Goal: Task Accomplishment & Management: Manage account settings

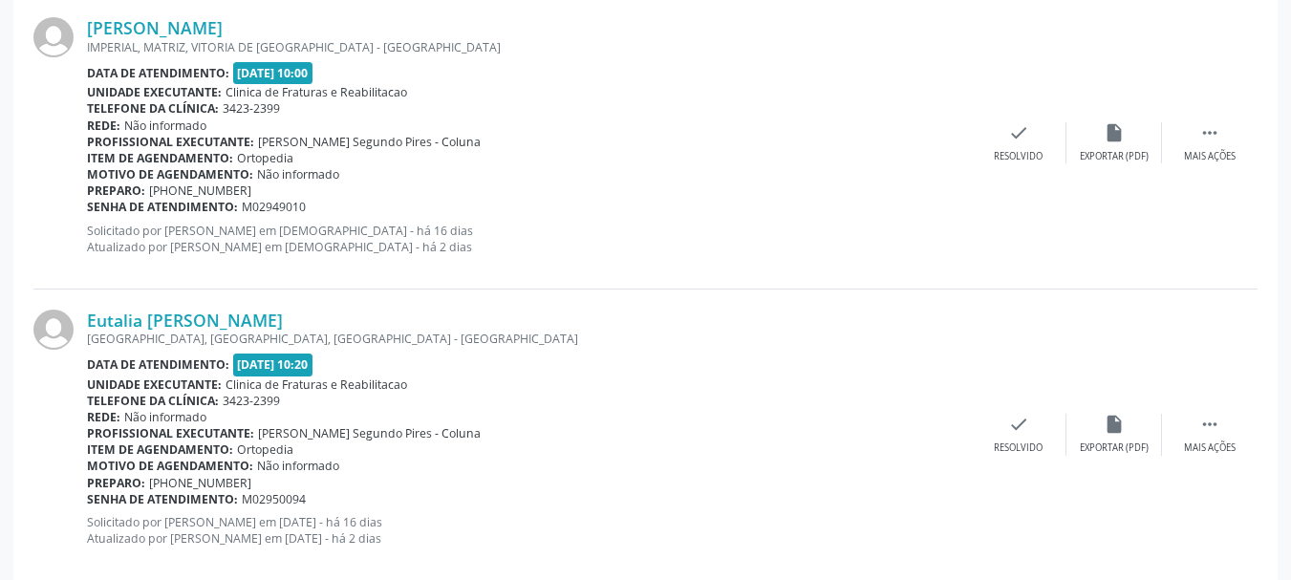
scroll to position [4460, 0]
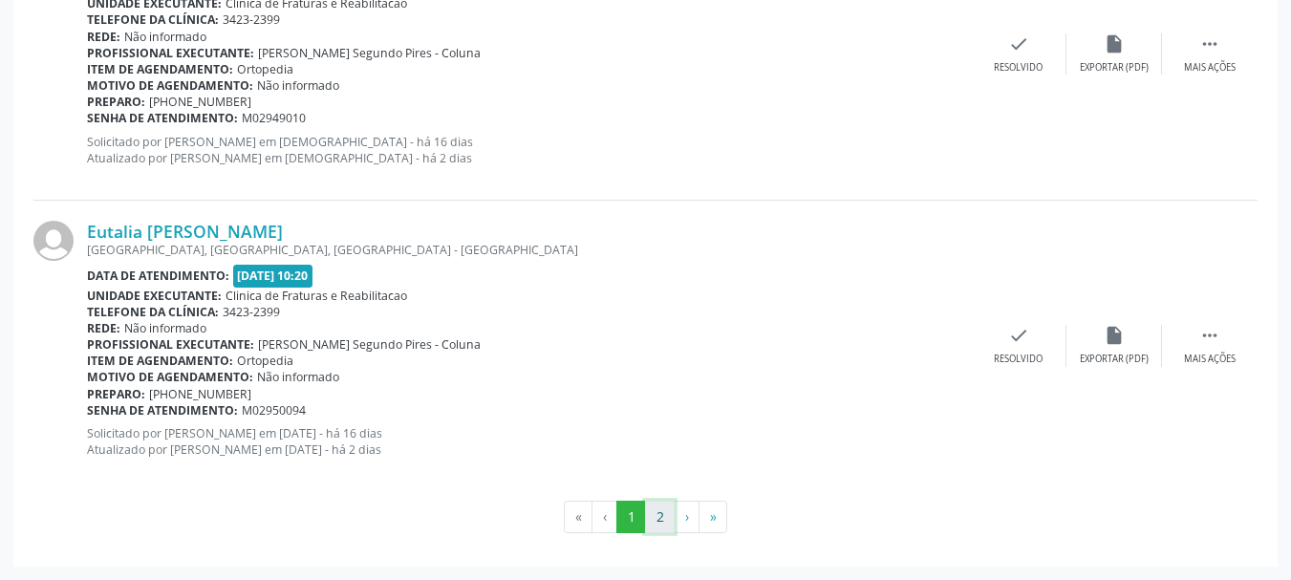
click at [660, 521] on button "2" at bounding box center [660, 517] width 30 height 32
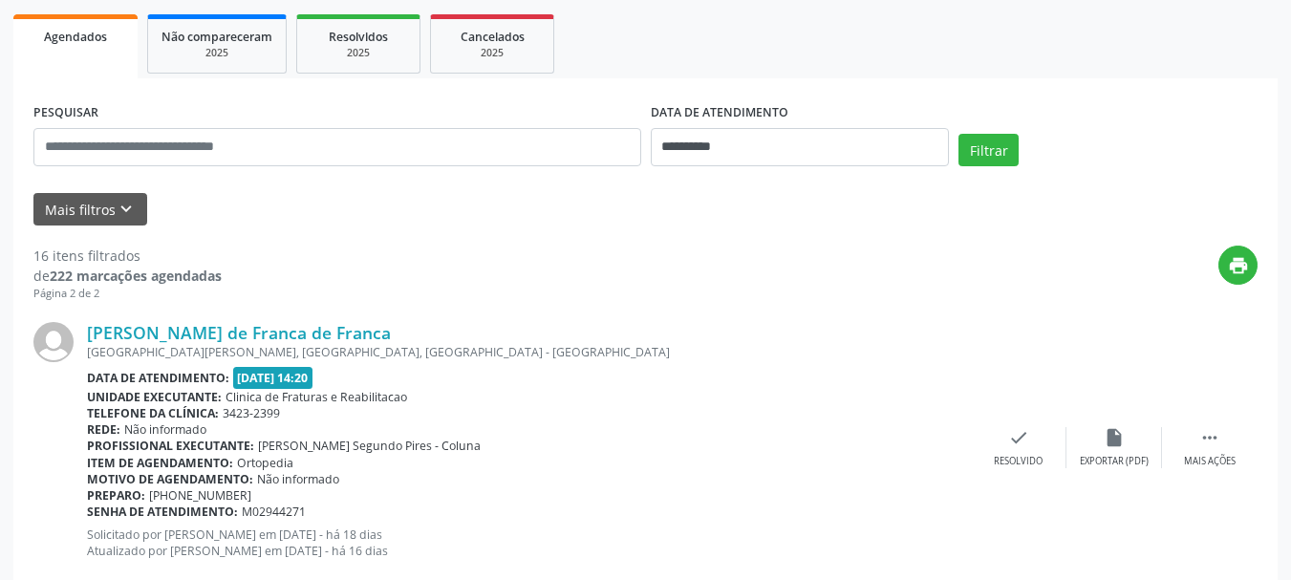
scroll to position [373, 0]
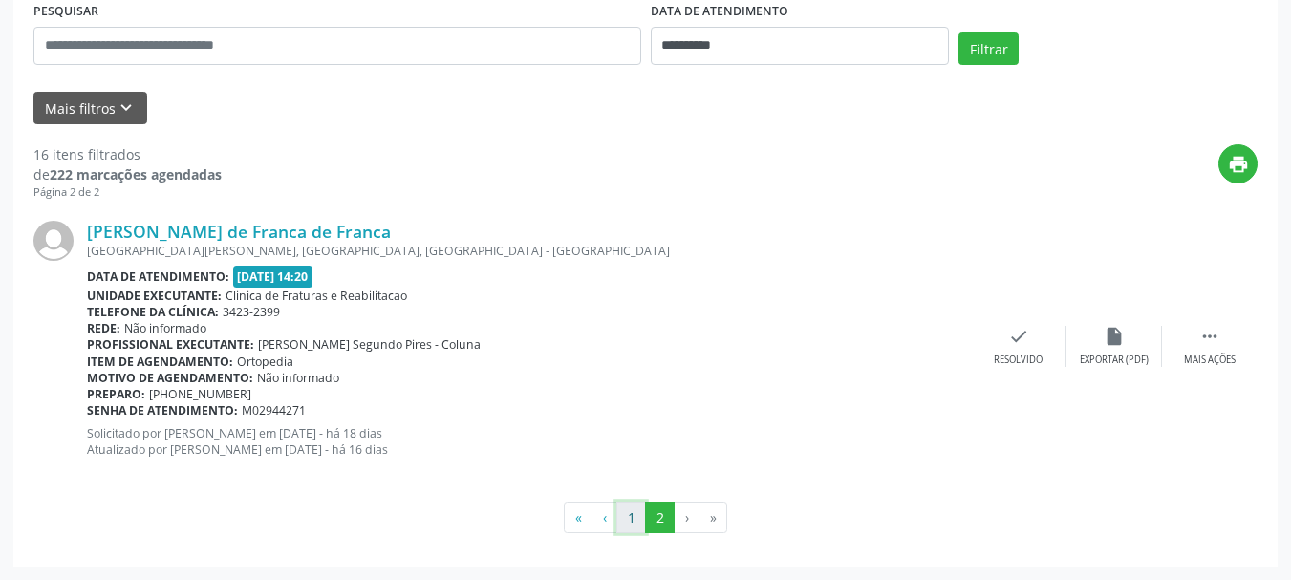
click at [636, 517] on button "1" at bounding box center [632, 518] width 30 height 32
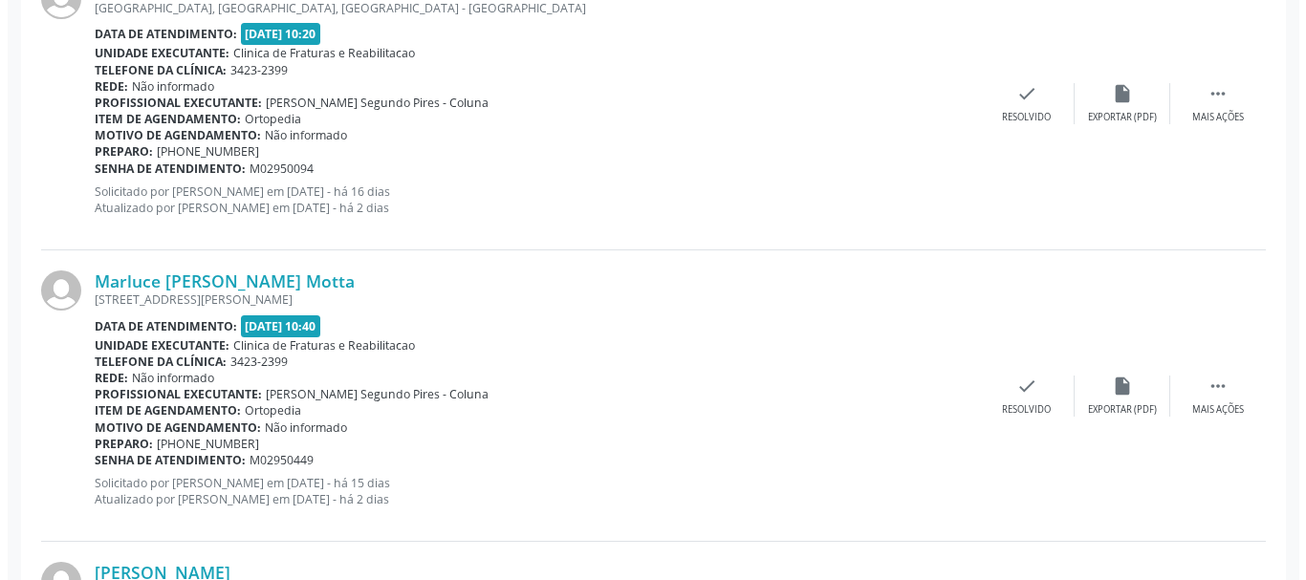
scroll to position [2380, 0]
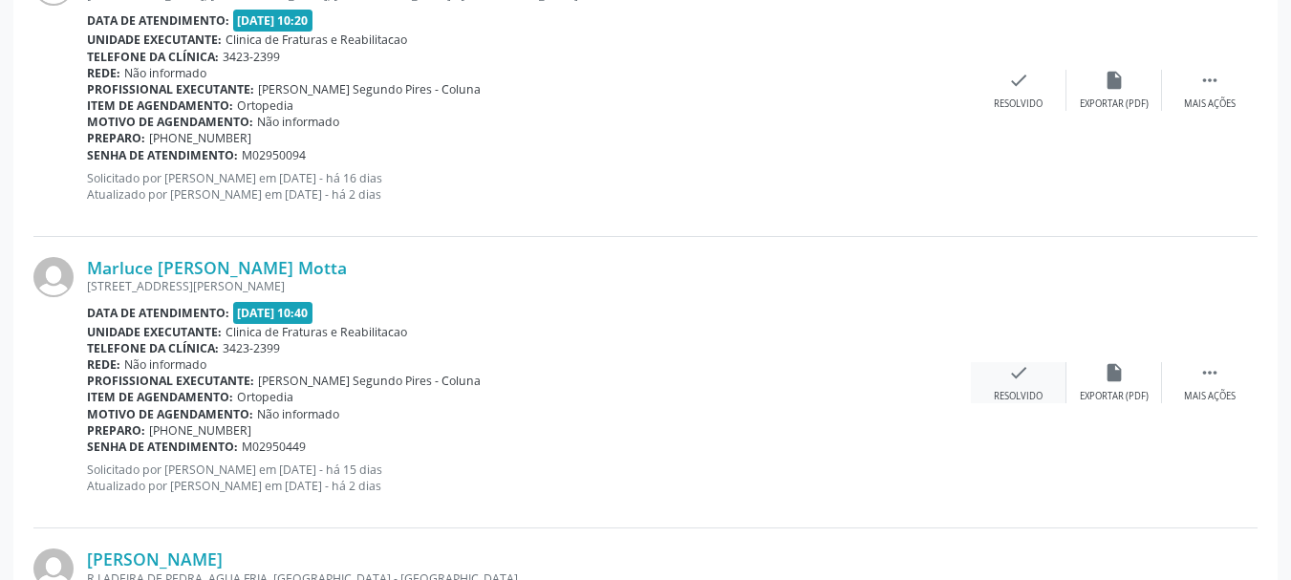
click at [1018, 383] on div "check Resolvido" at bounding box center [1019, 382] width 96 height 41
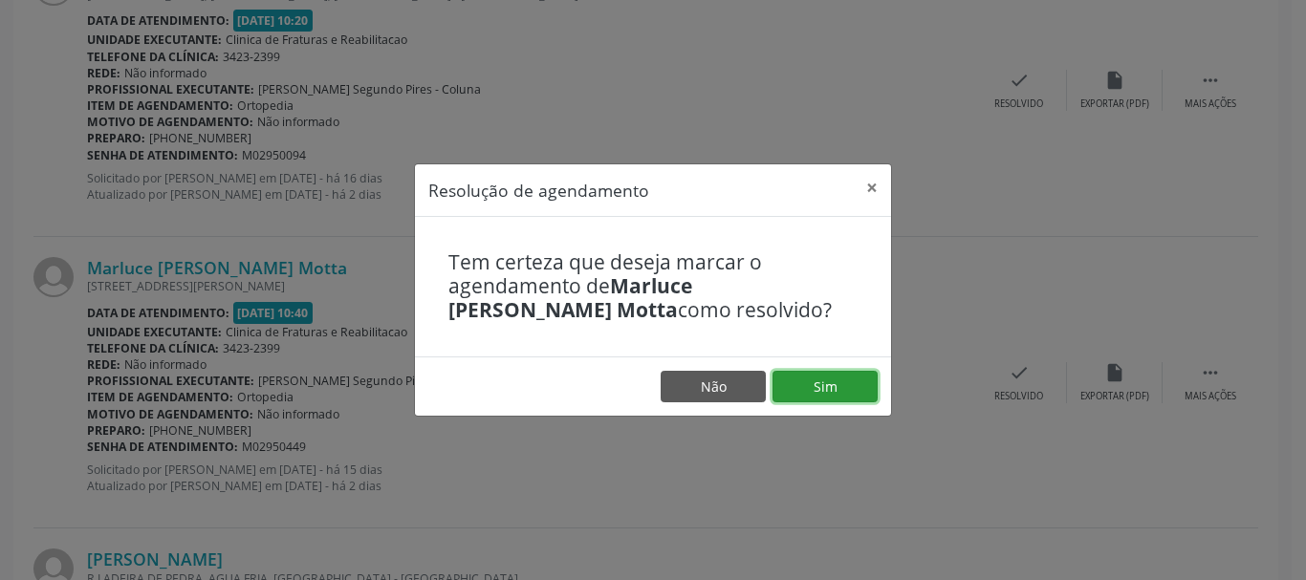
click at [816, 389] on button "Sim" at bounding box center [824, 387] width 105 height 32
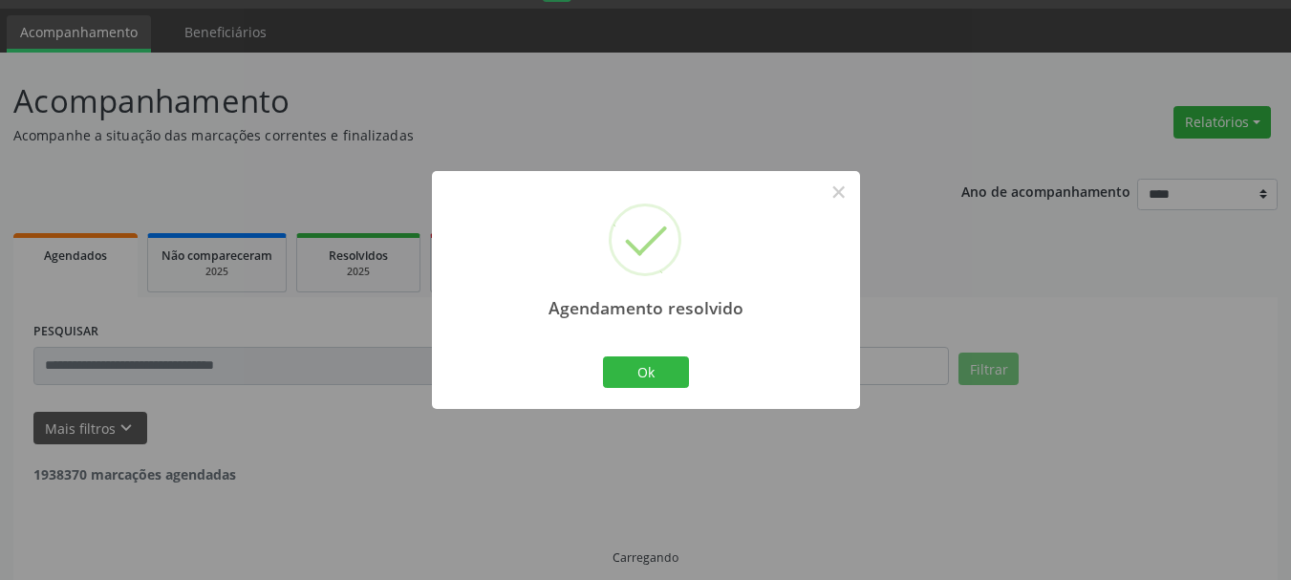
scroll to position [73, 0]
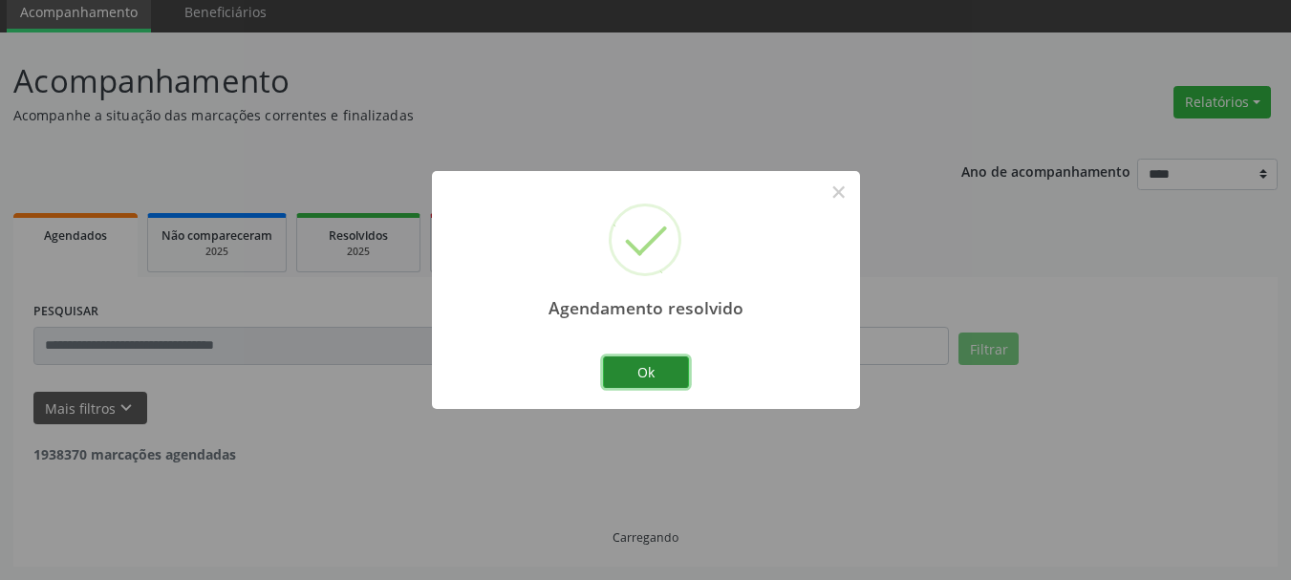
click at [670, 378] on button "Ok" at bounding box center [646, 373] width 86 height 32
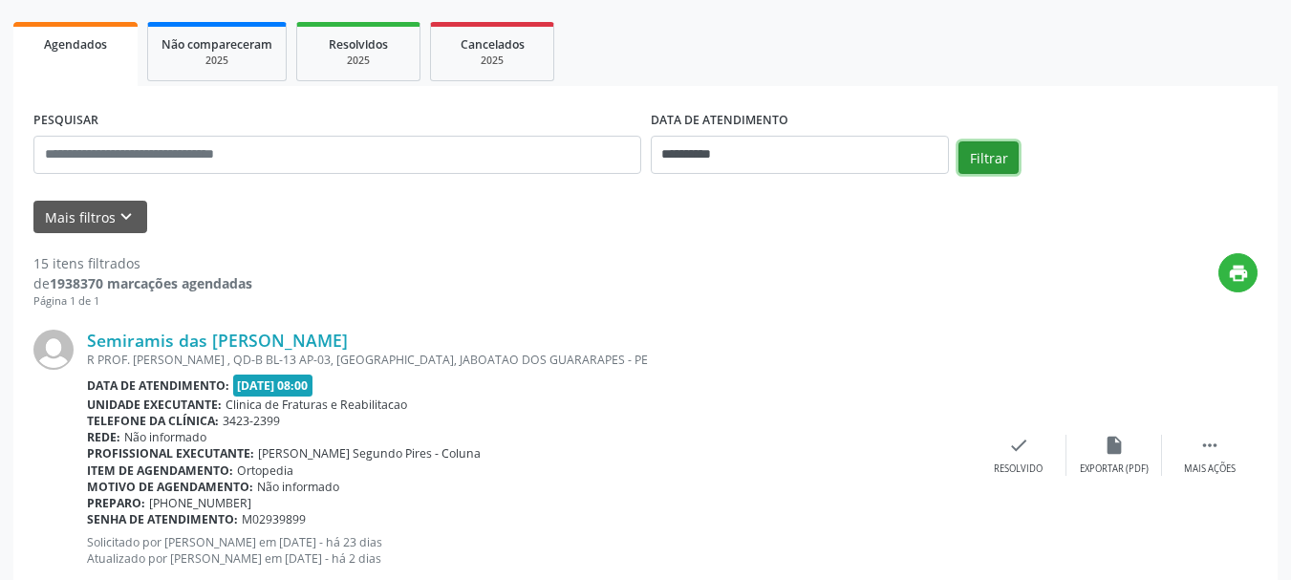
click at [1001, 152] on button "Filtrar" at bounding box center [989, 157] width 60 height 32
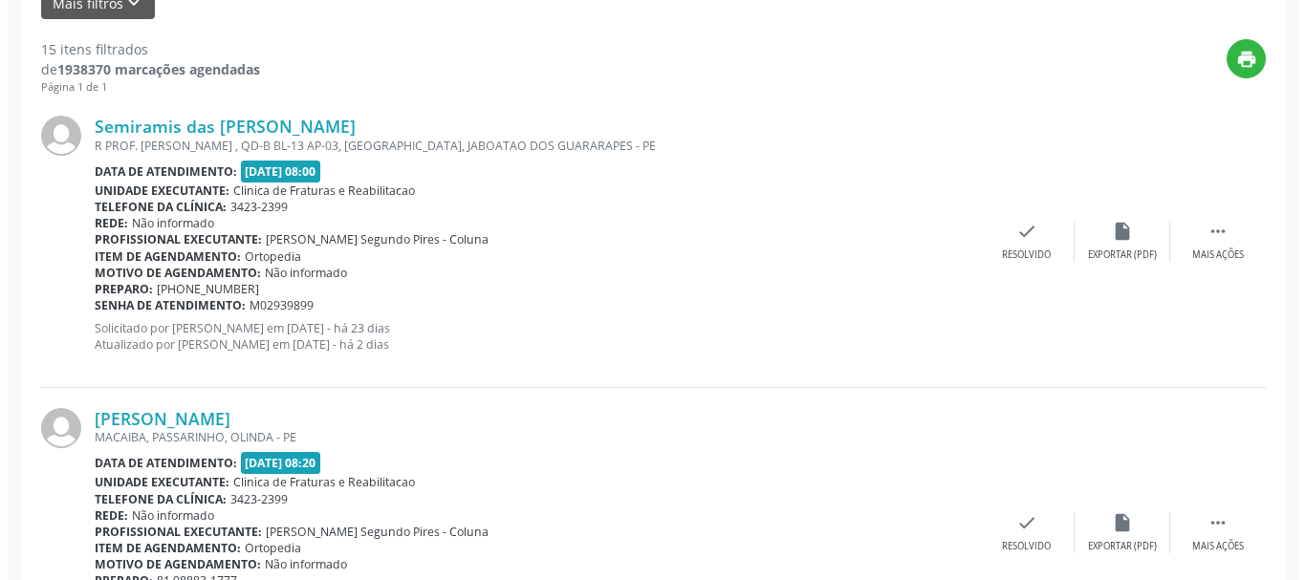
scroll to position [574, 0]
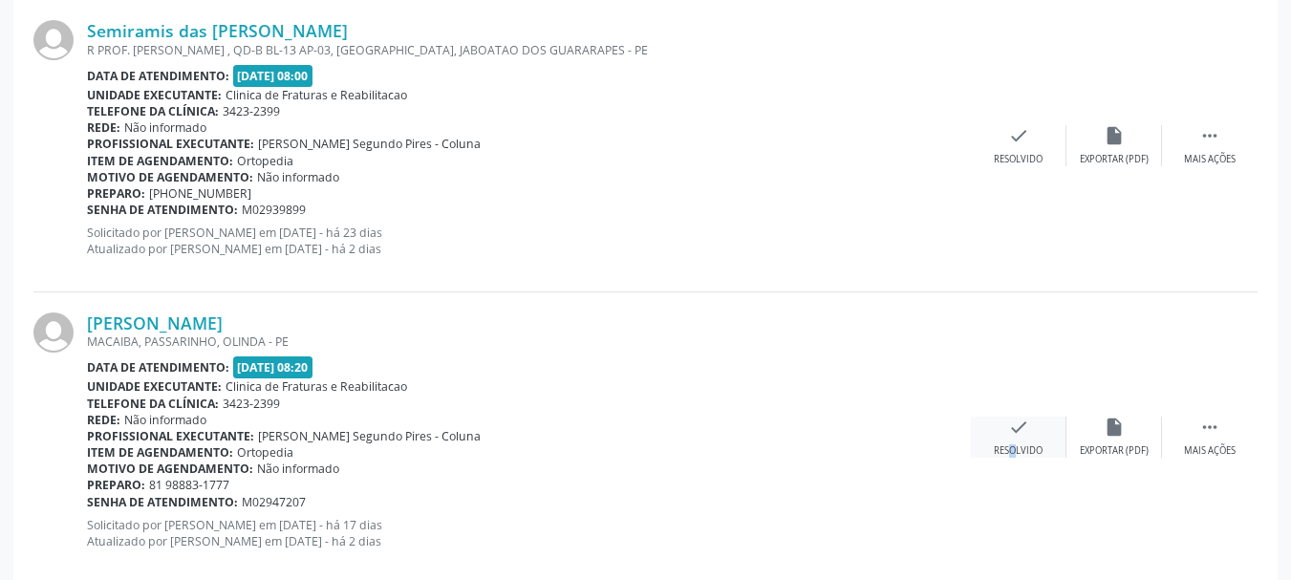
click at [999, 437] on div "check Resolvido" at bounding box center [1019, 437] width 96 height 41
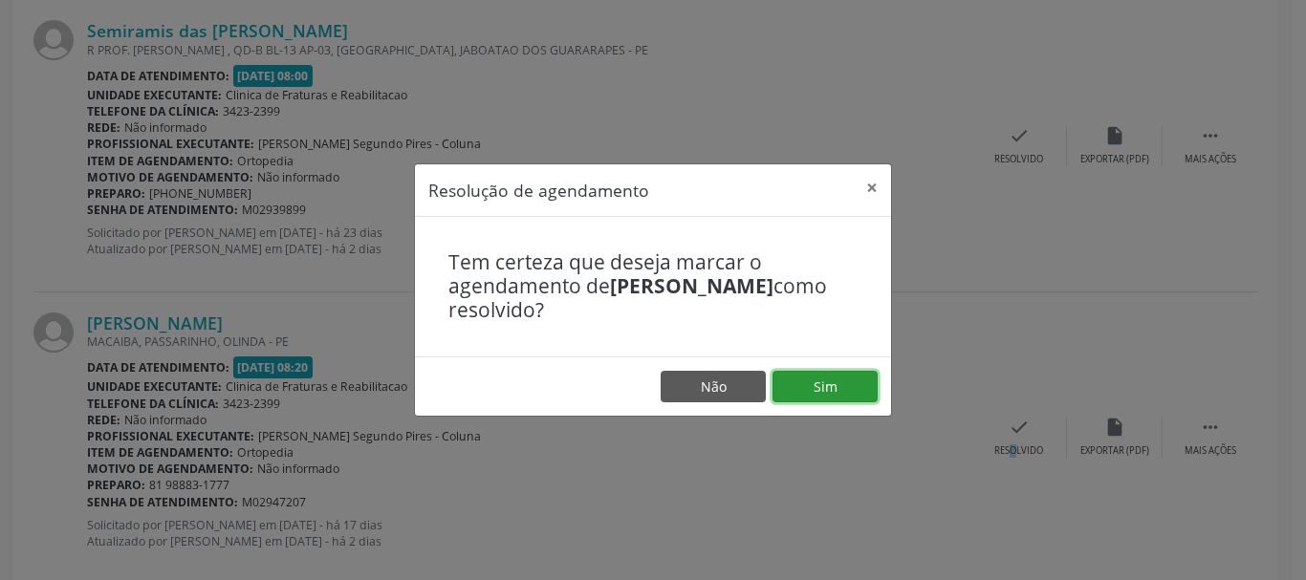
click at [811, 385] on button "Sim" at bounding box center [824, 387] width 105 height 32
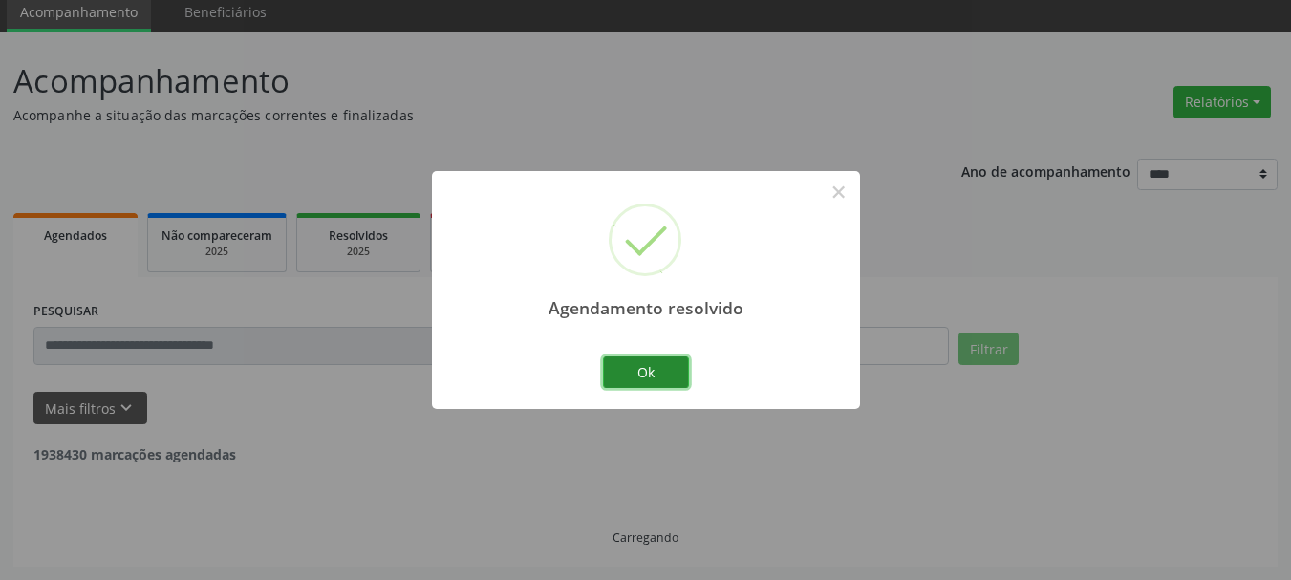
click at [657, 379] on button "Ok" at bounding box center [646, 373] width 86 height 32
